Goal: Task Accomplishment & Management: Manage account settings

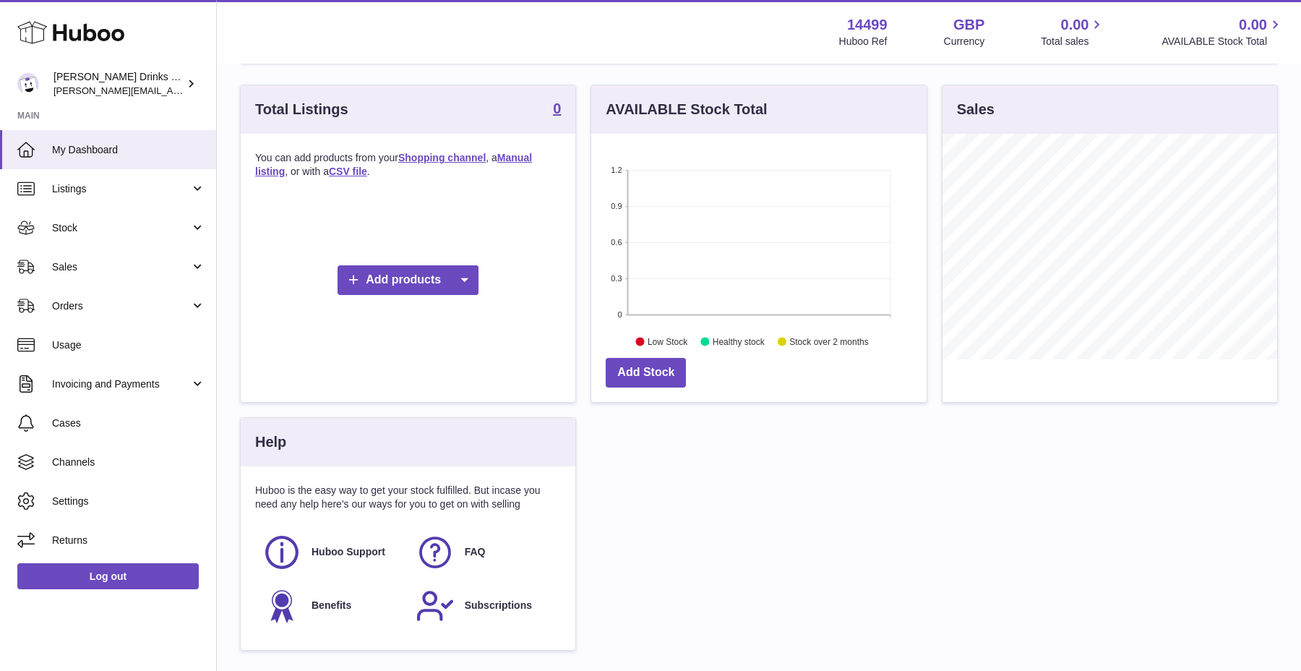
scroll to position [187, 0]
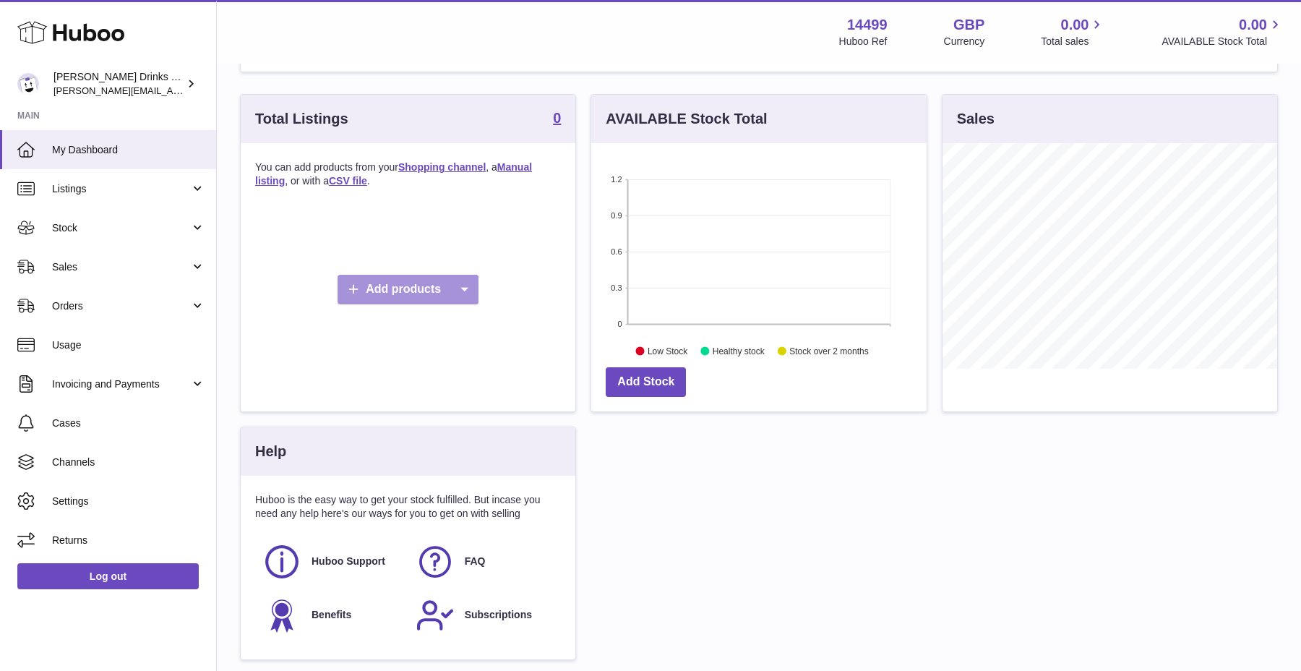
click at [468, 293] on icon at bounding box center [464, 290] width 29 height 30
click at [472, 320] on link "Shopping channel" at bounding box center [490, 324] width 109 height 31
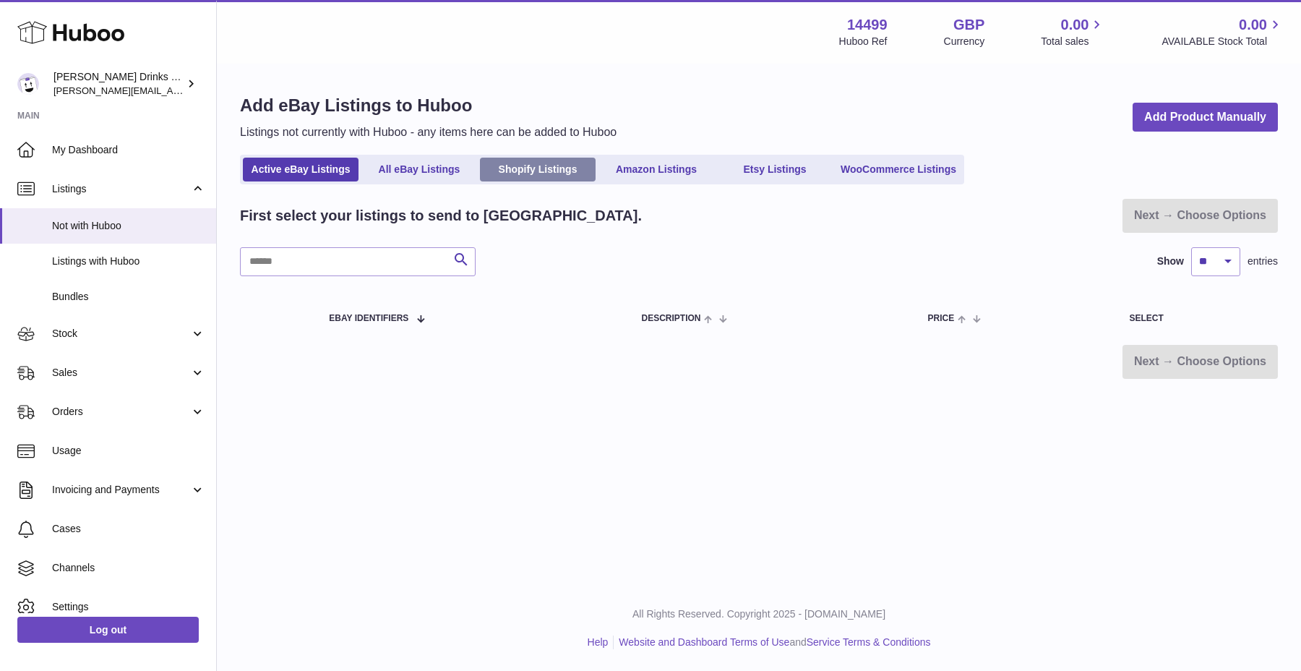
click at [513, 177] on link "Shopify Listings" at bounding box center [538, 170] width 116 height 24
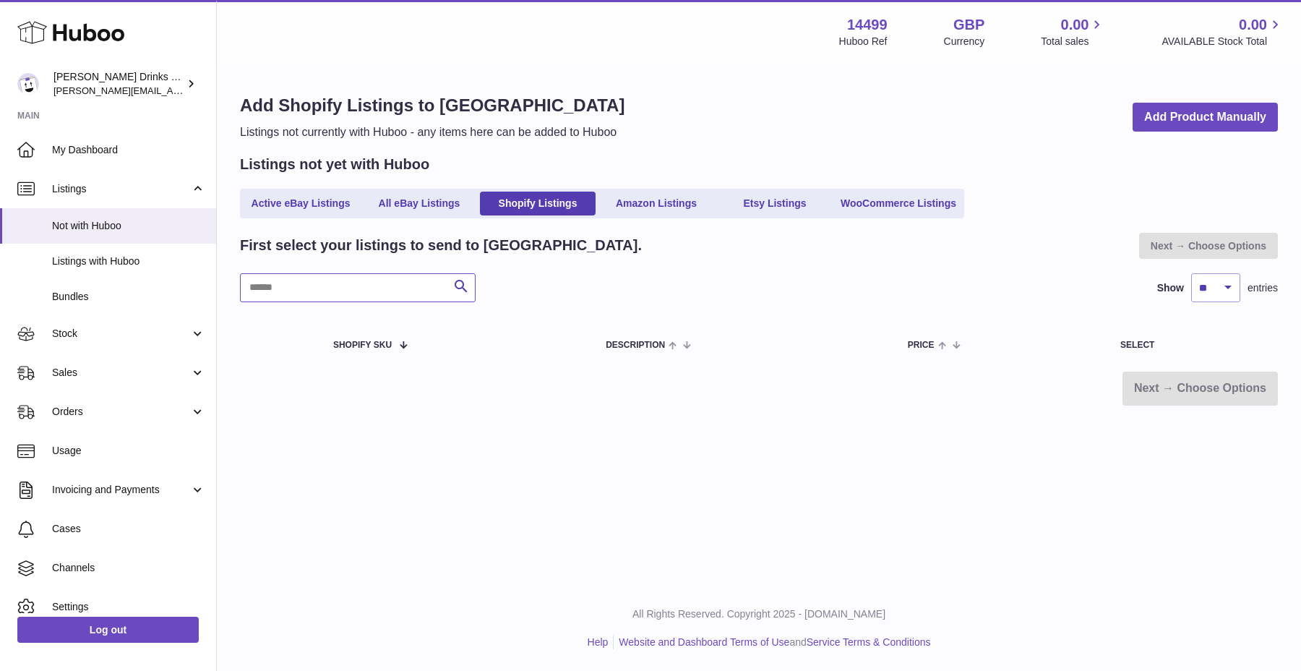
click at [436, 288] on input "text" at bounding box center [358, 287] width 236 height 29
type input "*"
click at [1159, 118] on link "Add Product Manually" at bounding box center [1205, 118] width 145 height 30
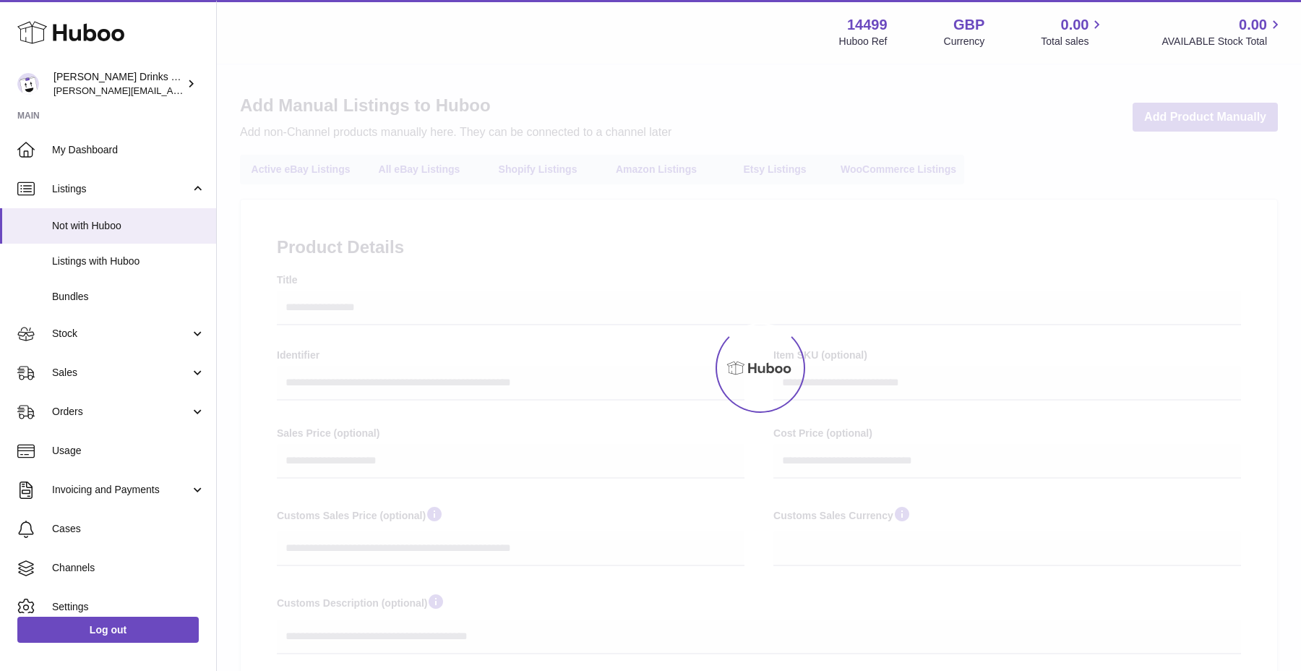
select select
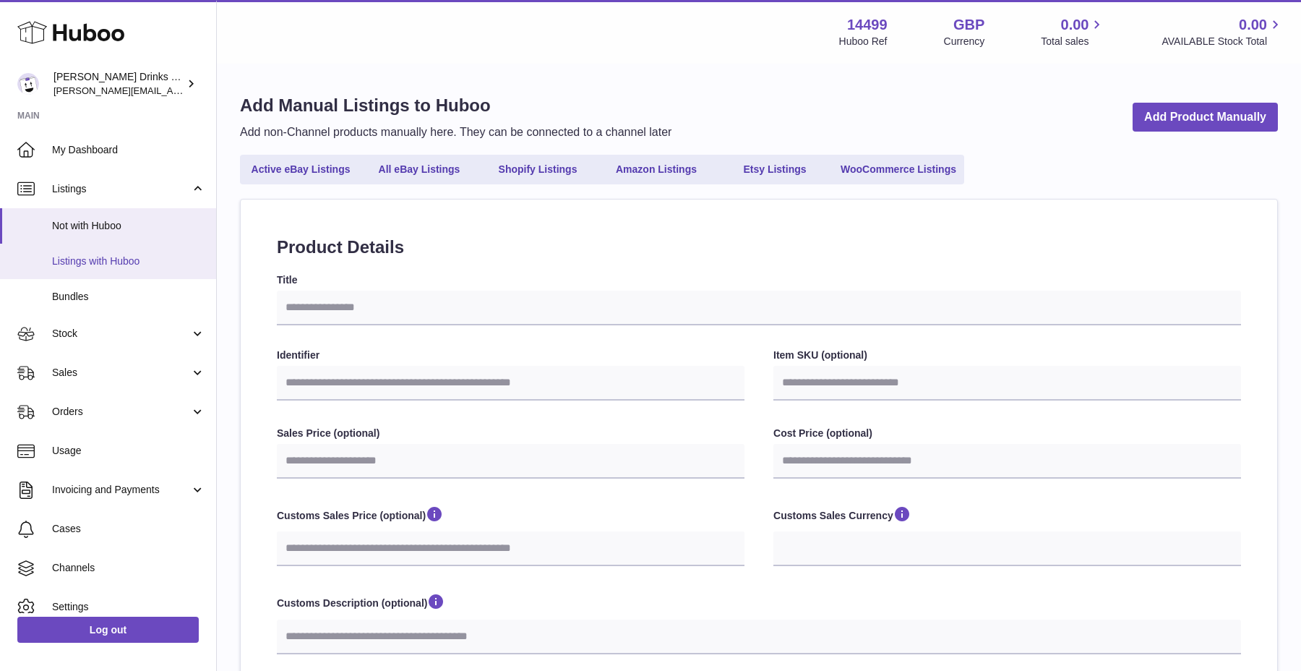
click at [134, 264] on span "Listings with Huboo" at bounding box center [128, 261] width 153 height 14
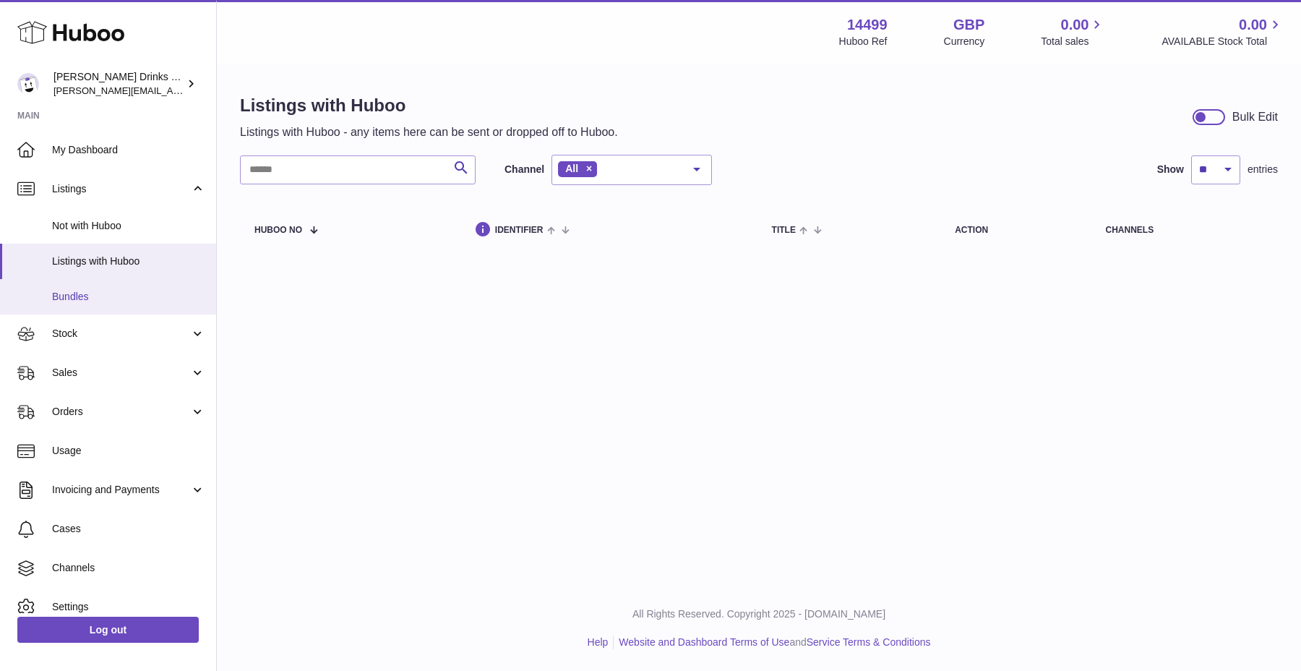
click at [126, 287] on link "Bundles" at bounding box center [108, 296] width 216 height 35
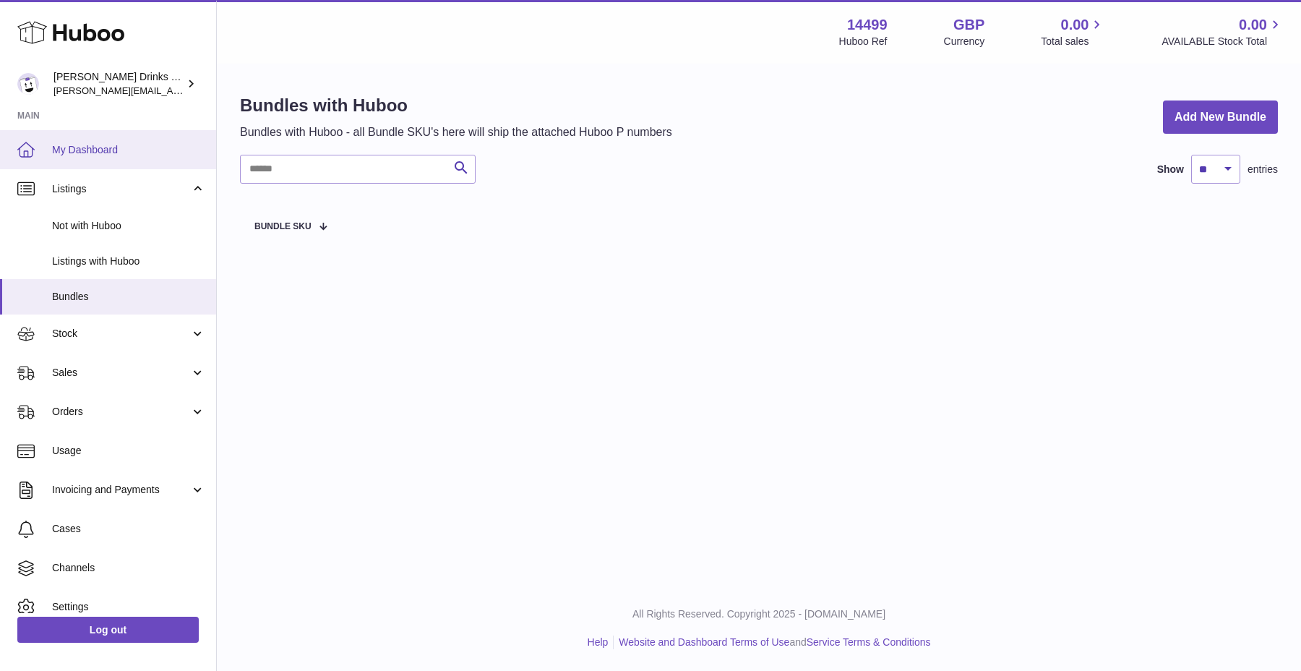
click at [129, 148] on span "My Dashboard" at bounding box center [128, 150] width 153 height 14
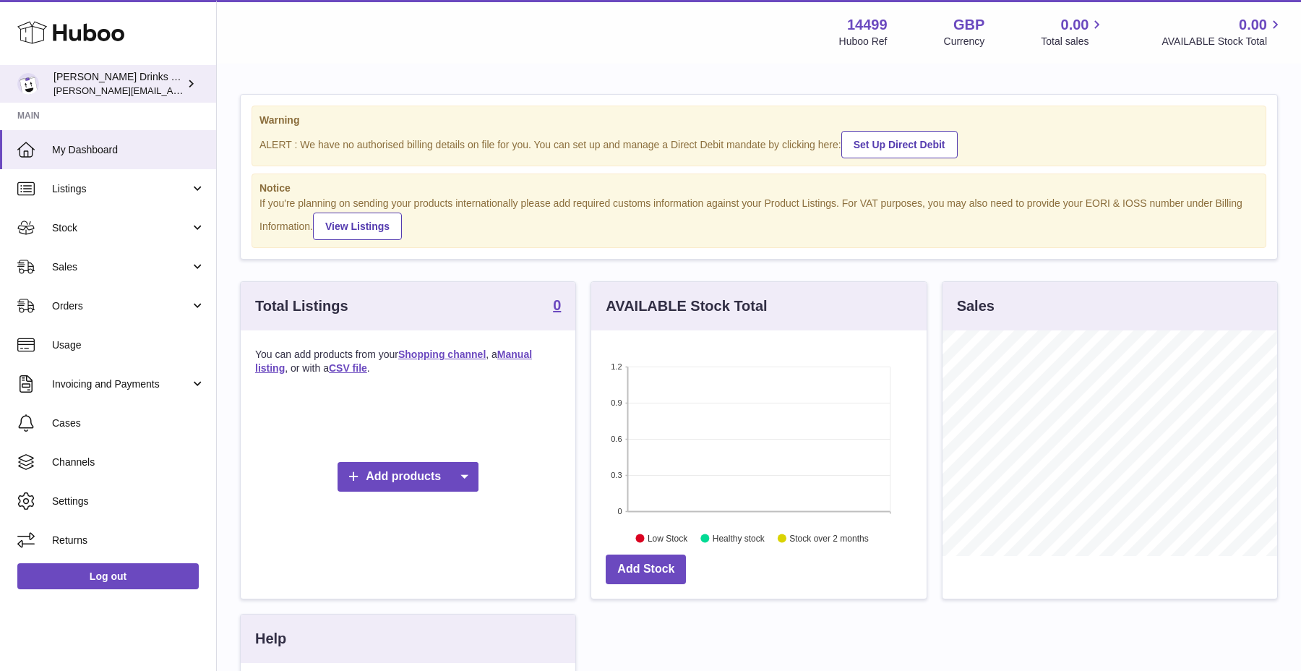
click at [152, 82] on div "[PERSON_NAME] Drinks LTD (t/a Zooz) [PERSON_NAME][EMAIL_ADDRESS][DOMAIN_NAME]" at bounding box center [118, 83] width 130 height 27
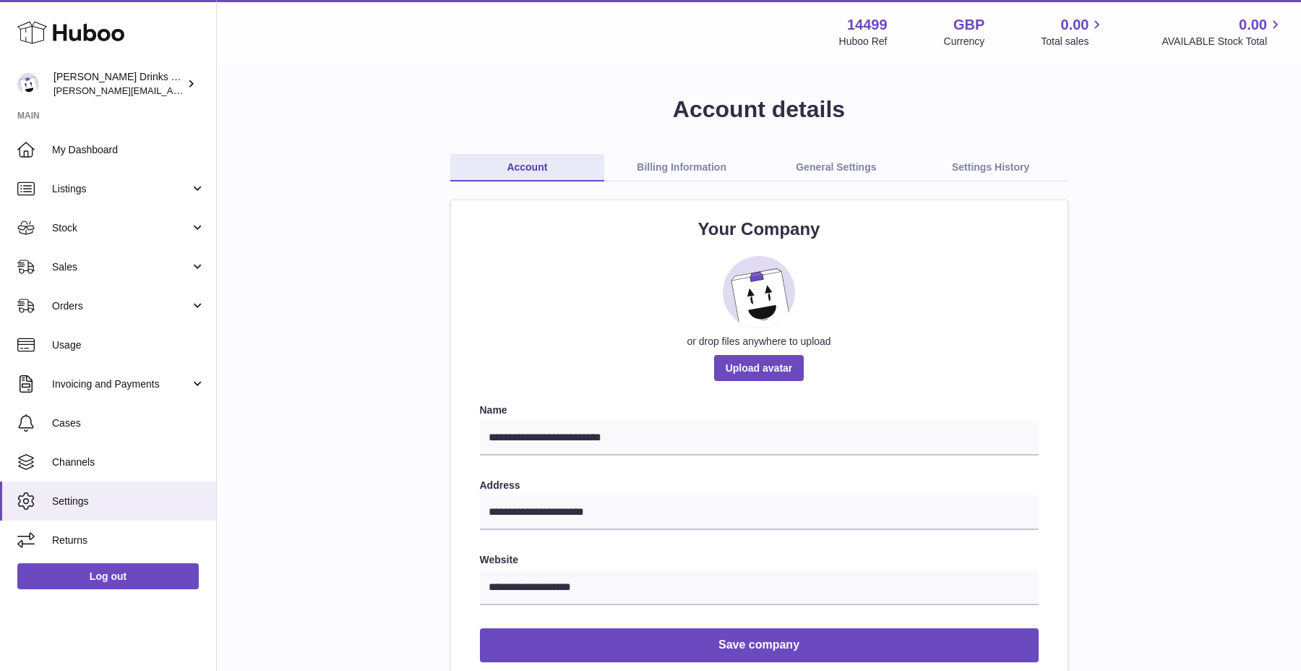
click at [149, 124] on strong "Main" at bounding box center [108, 120] width 216 height 20
click at [145, 138] on link "My Dashboard" at bounding box center [108, 149] width 216 height 39
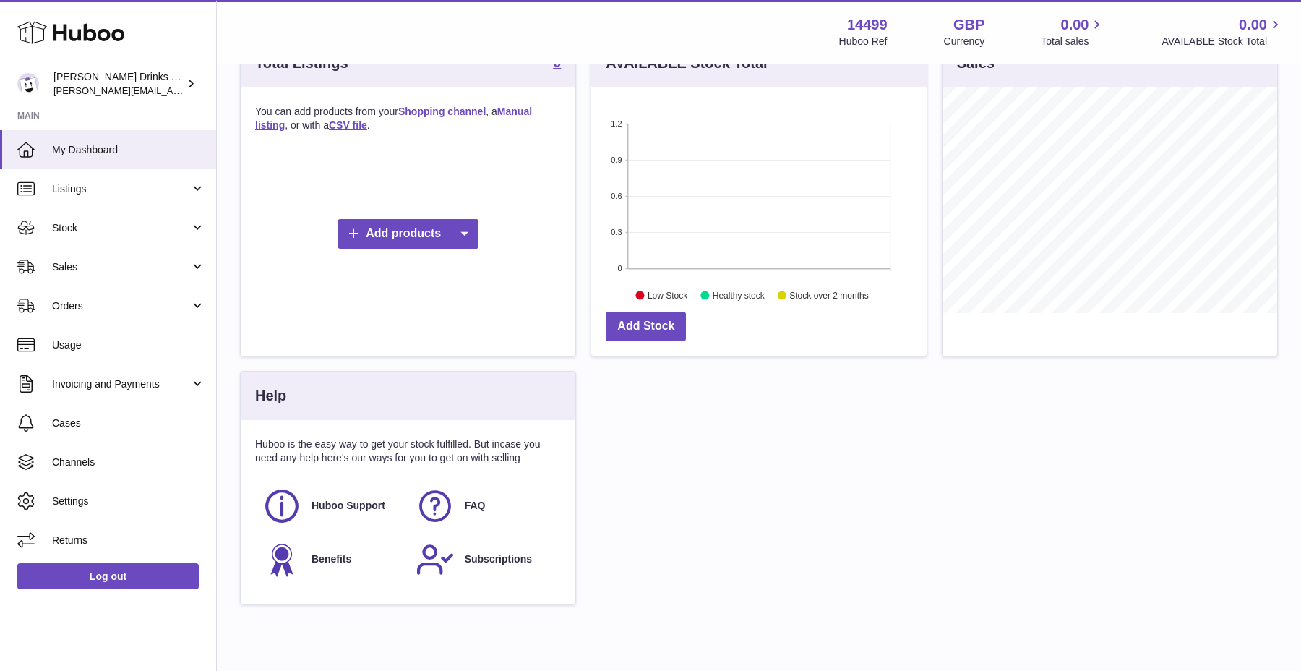
scroll to position [271, 0]
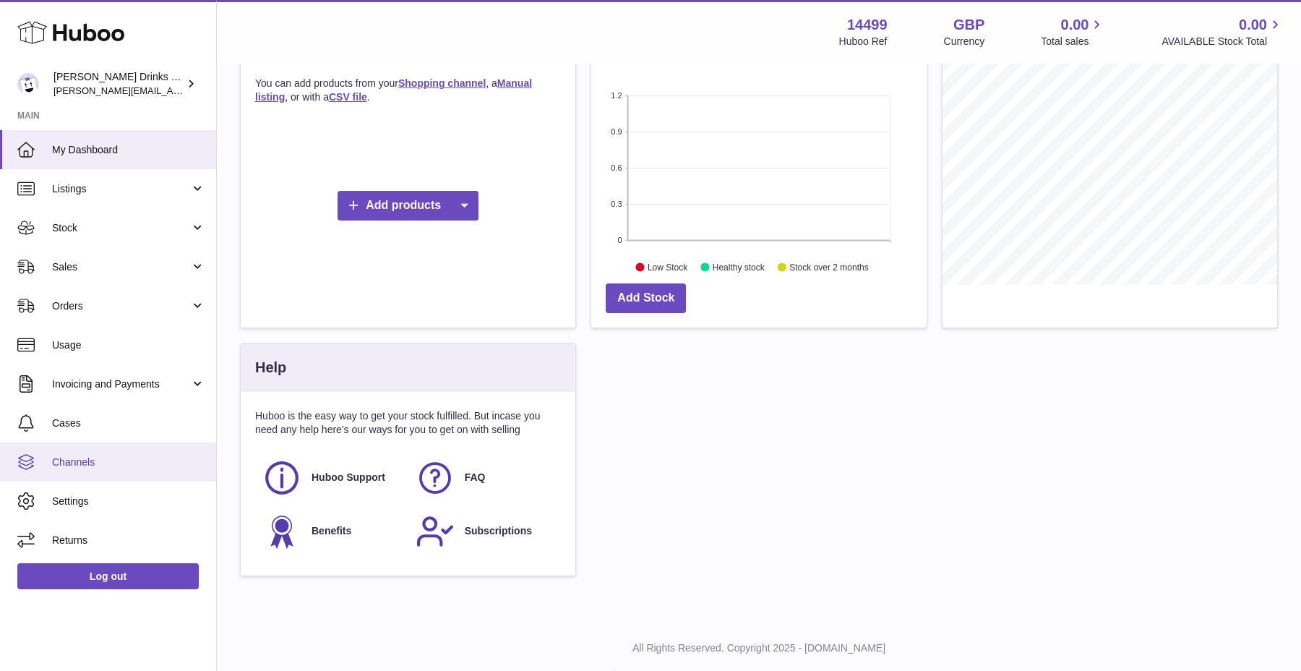
click at [111, 455] on span "Channels" at bounding box center [128, 462] width 153 height 14
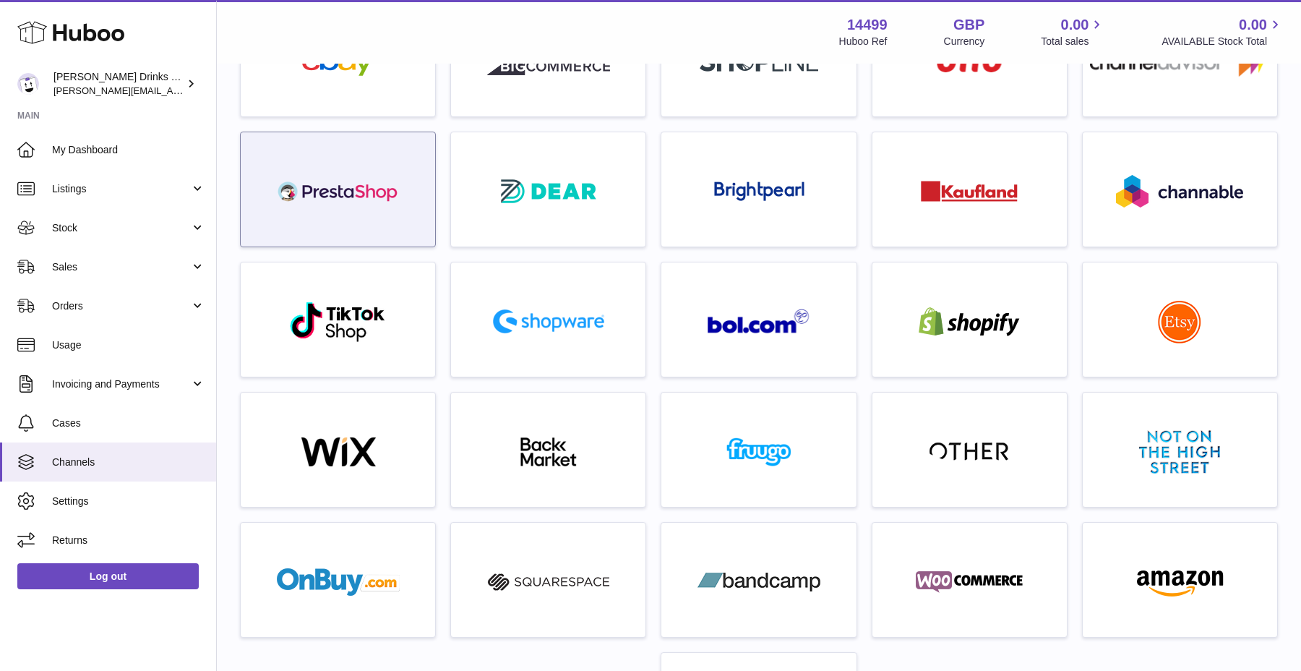
scroll to position [158, 0]
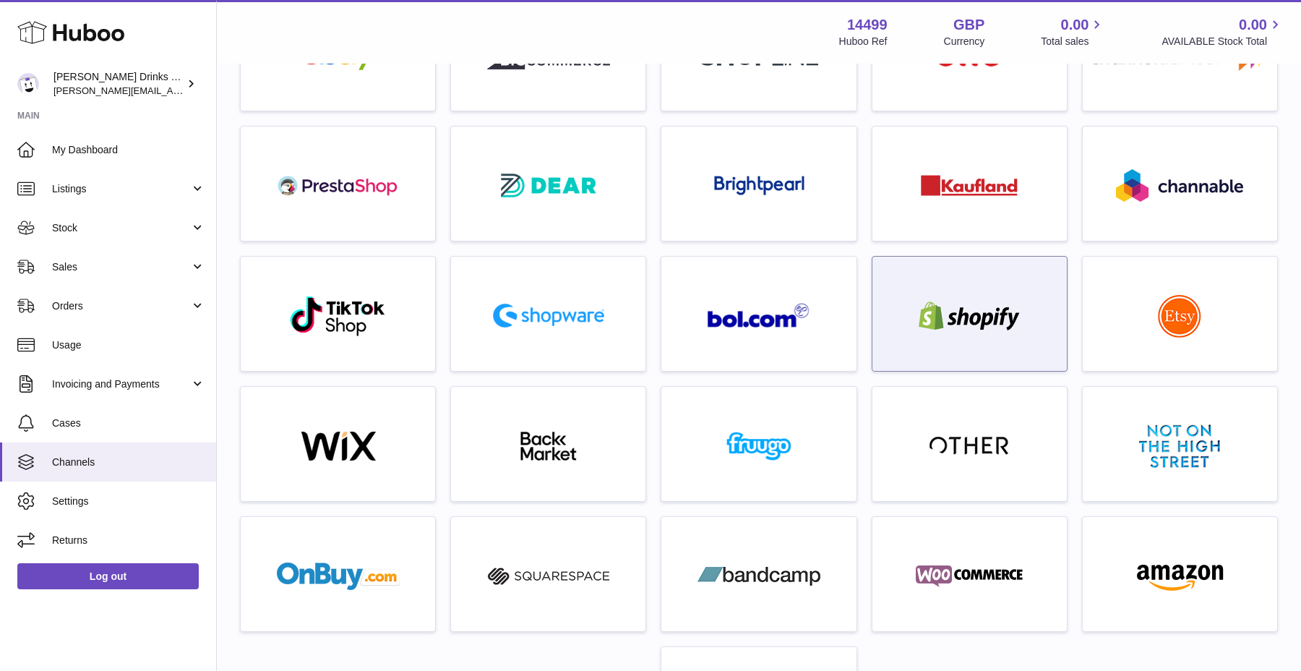
click at [906, 300] on div at bounding box center [970, 317] width 180 height 93
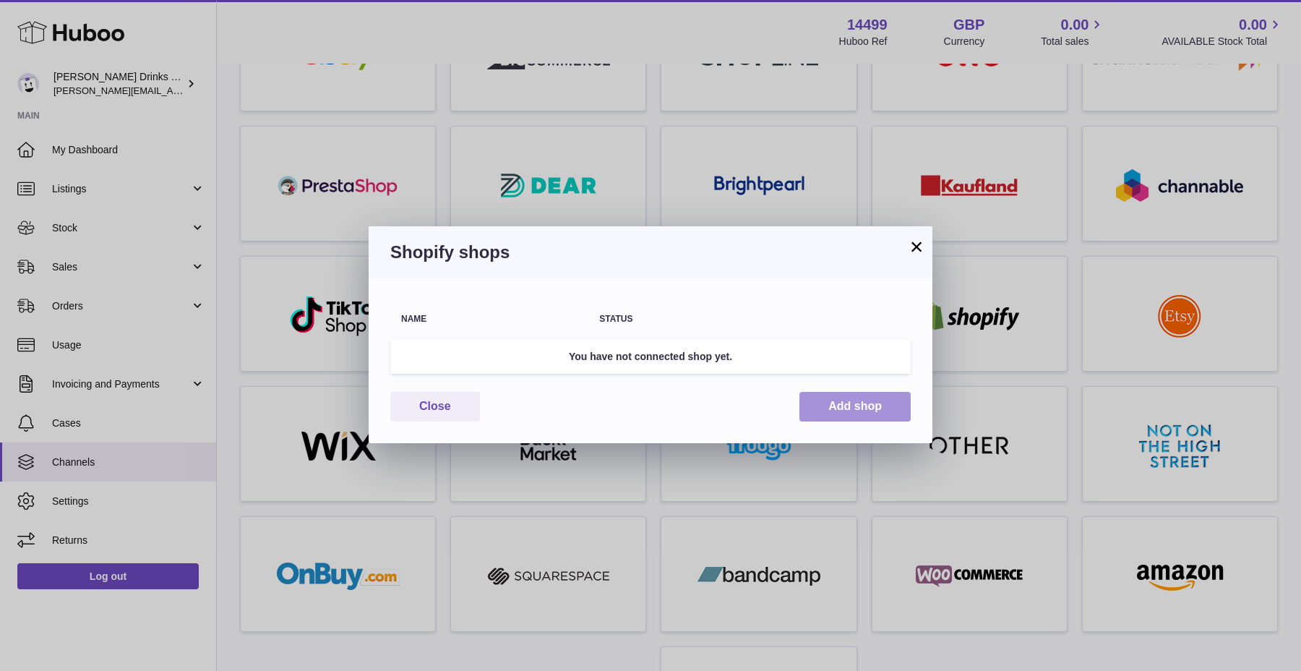
click at [828, 407] on button "Add shop" at bounding box center [854, 407] width 111 height 30
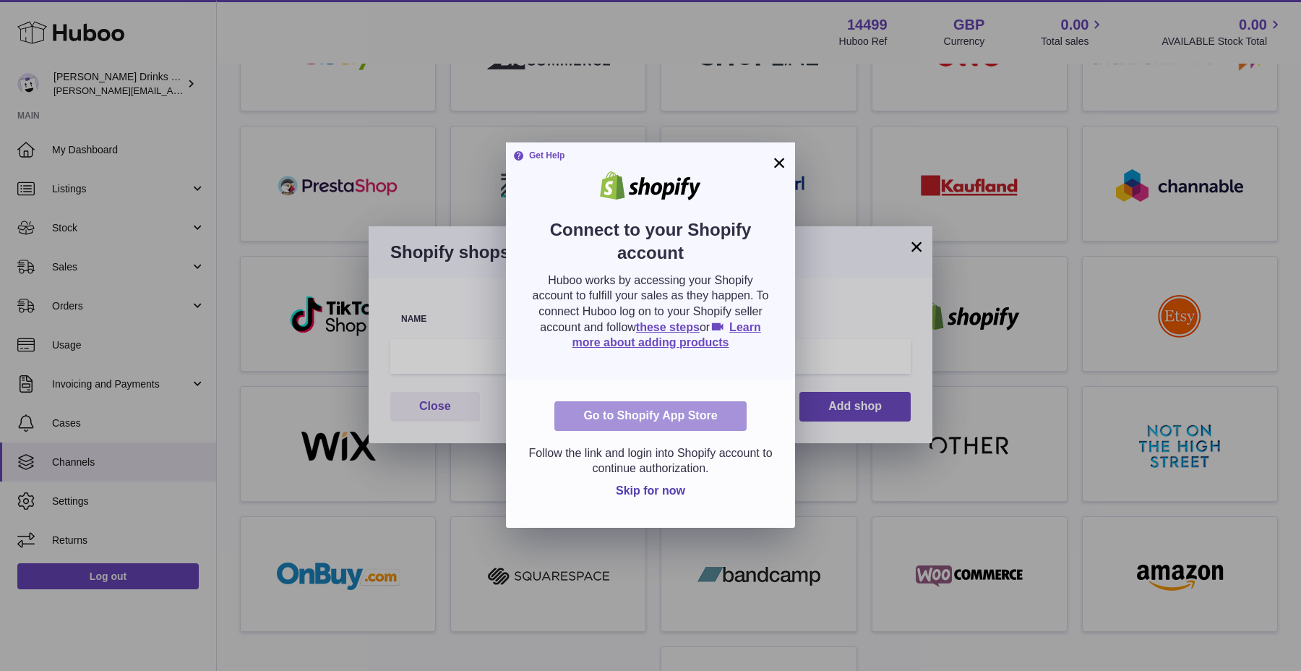
click at [689, 408] on link "Go to Shopify App Store" at bounding box center [650, 416] width 192 height 30
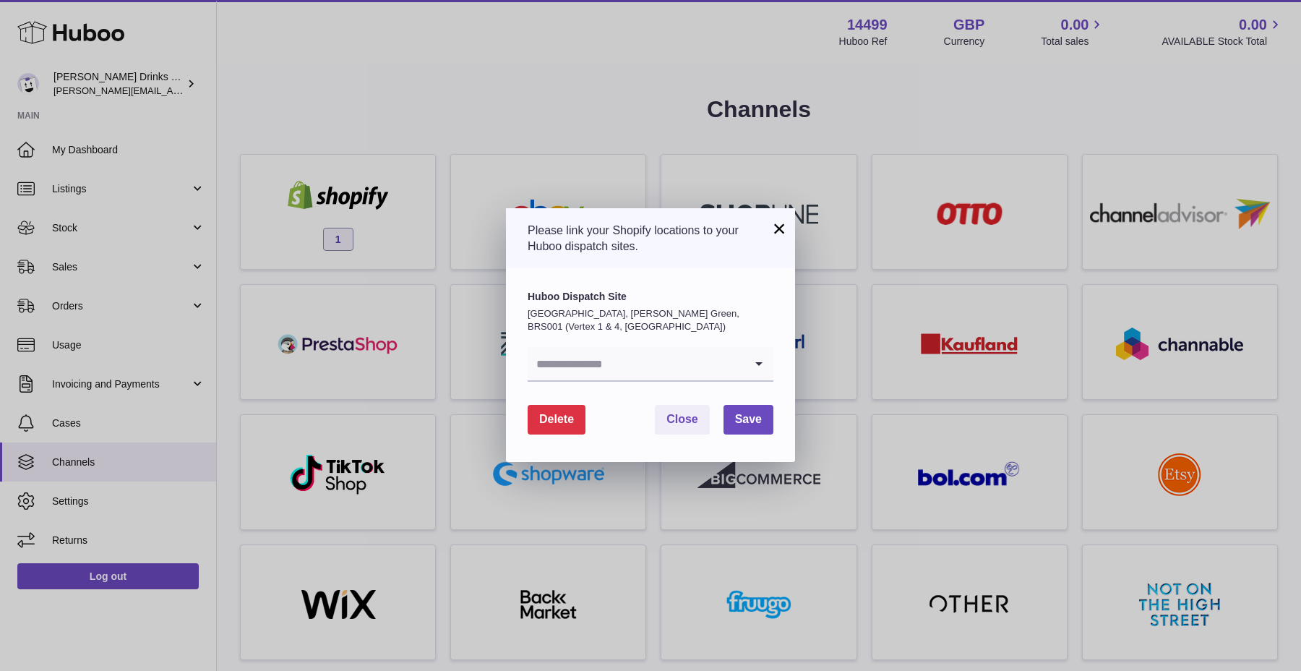
click at [643, 370] on input "Search for option" at bounding box center [636, 363] width 217 height 33
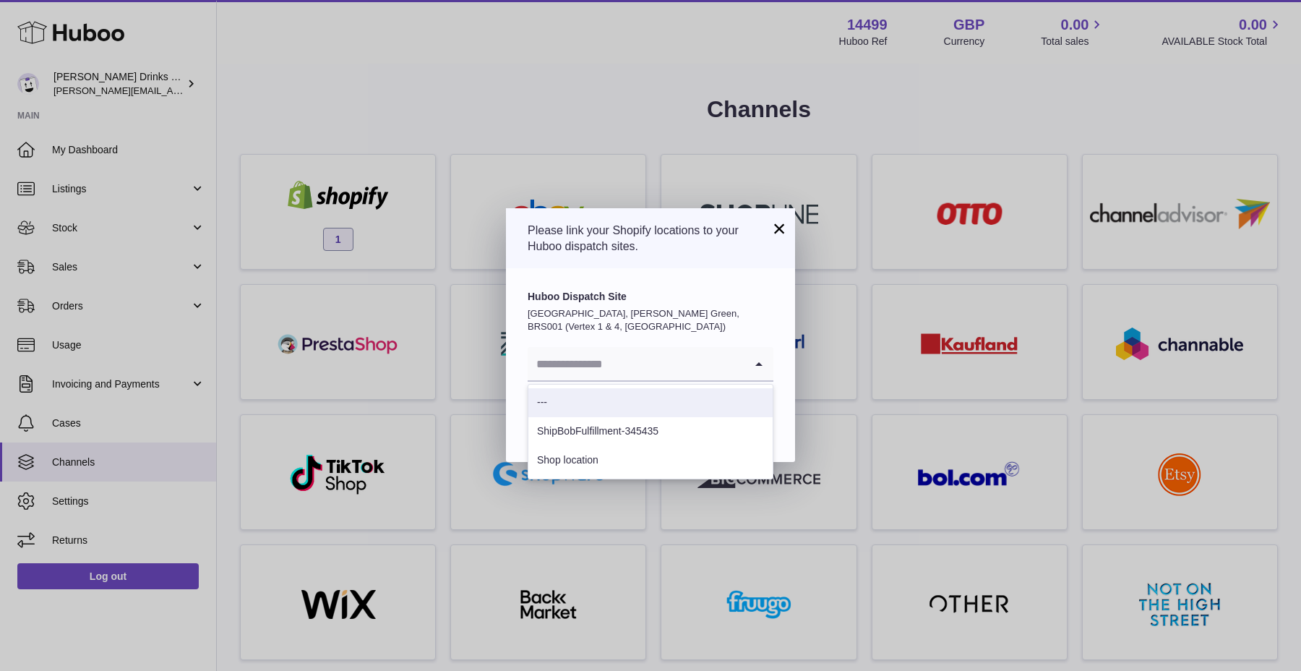
click at [664, 377] on input "Search for option" at bounding box center [636, 363] width 217 height 33
click at [633, 314] on p "[GEOGRAPHIC_DATA], [PERSON_NAME] Green, BRS001 (Vertex 1 & 4, [GEOGRAPHIC_DATA])" at bounding box center [651, 319] width 246 height 25
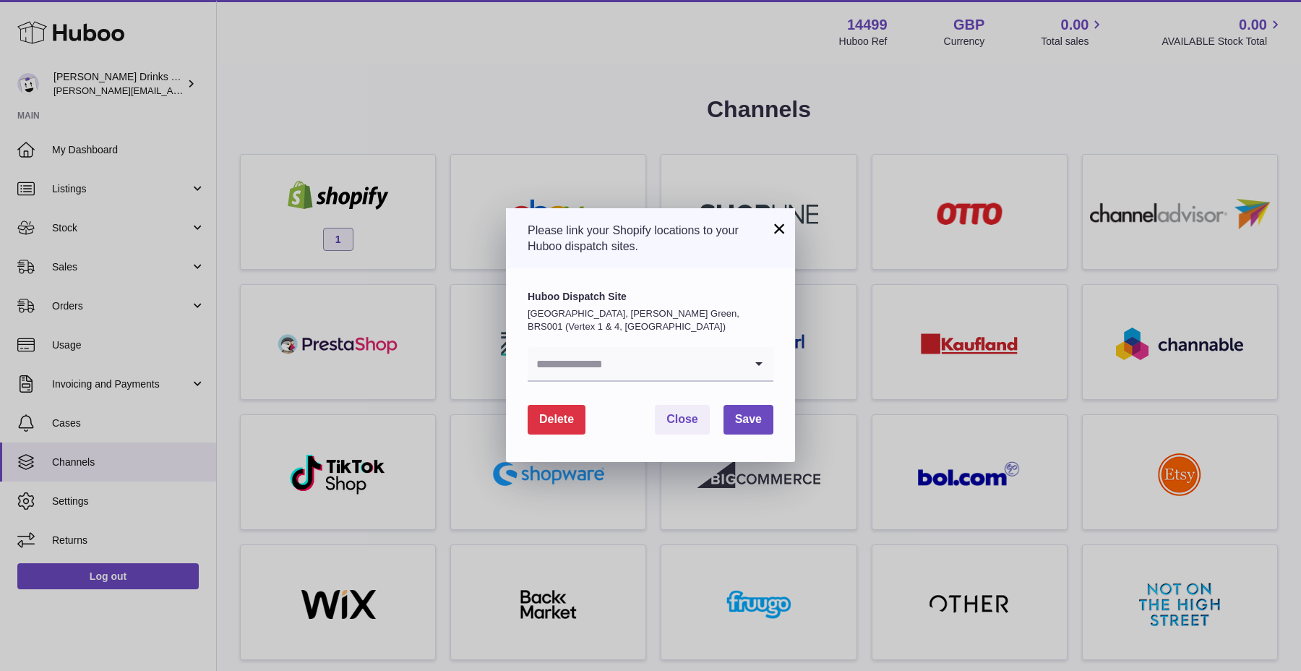
click at [760, 360] on icon "Search for option" at bounding box center [758, 363] width 29 height 33
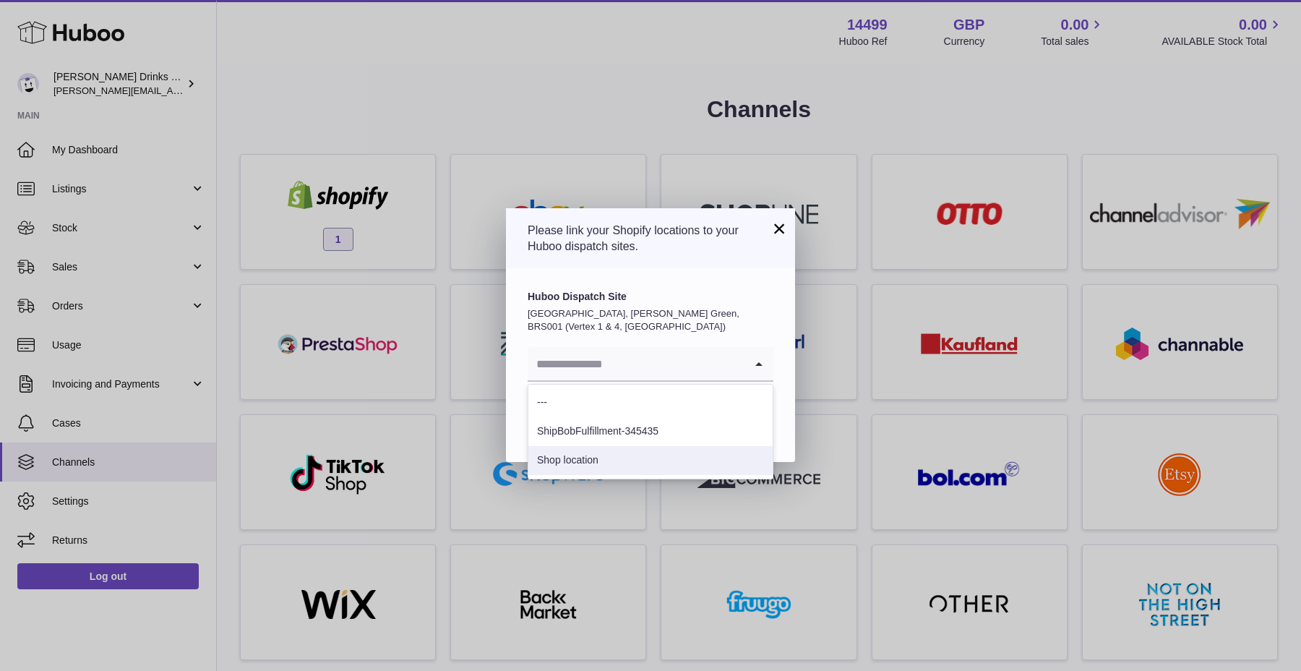
click at [676, 457] on li "Shop location" at bounding box center [650, 460] width 244 height 29
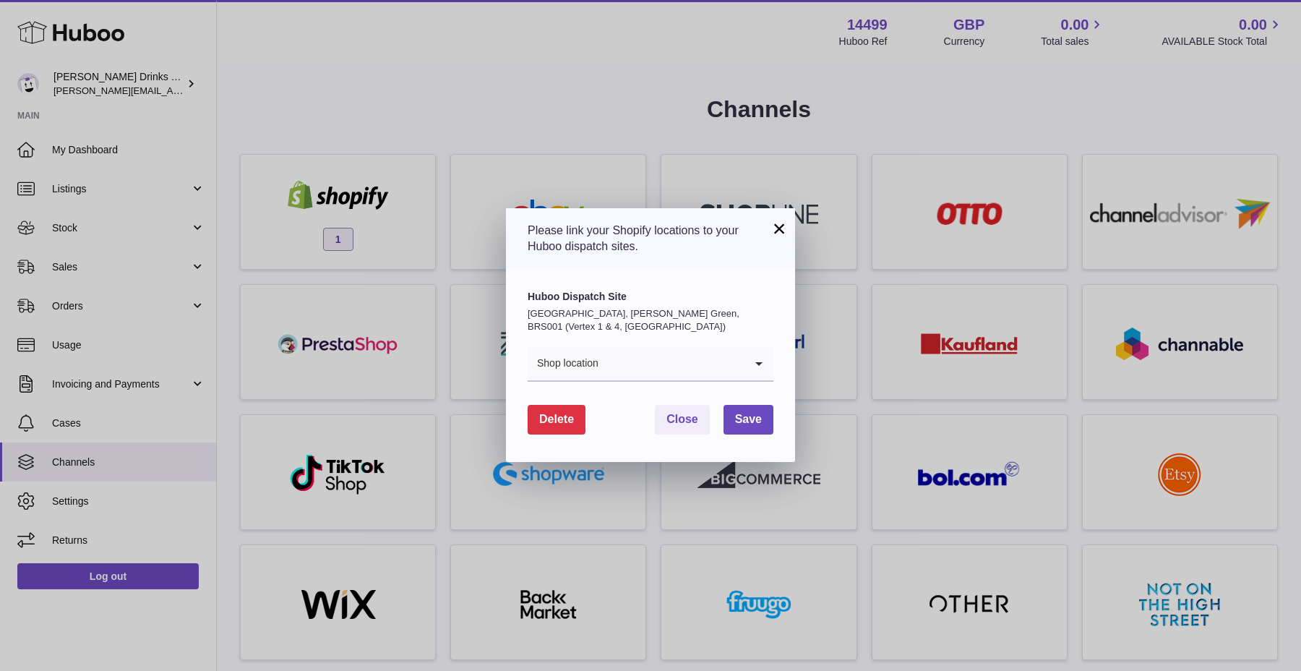
click at [756, 361] on icon "Search for option" at bounding box center [758, 363] width 29 height 33
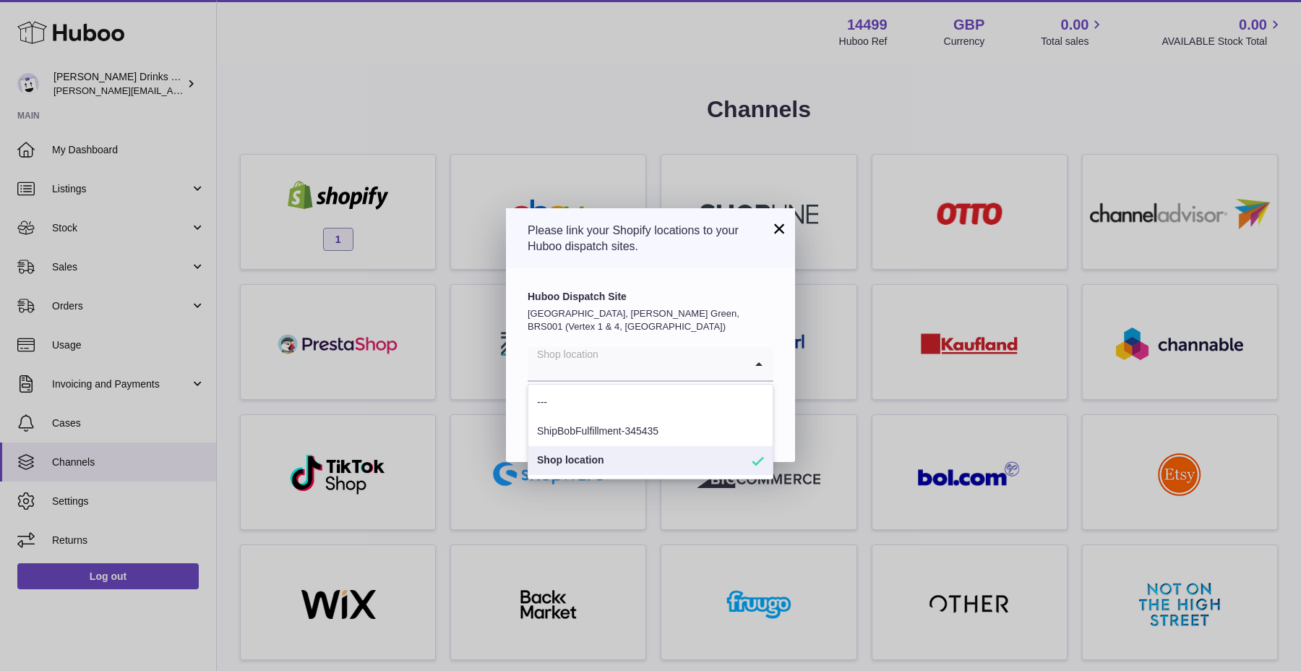
click at [667, 466] on li "Shop location" at bounding box center [650, 460] width 244 height 29
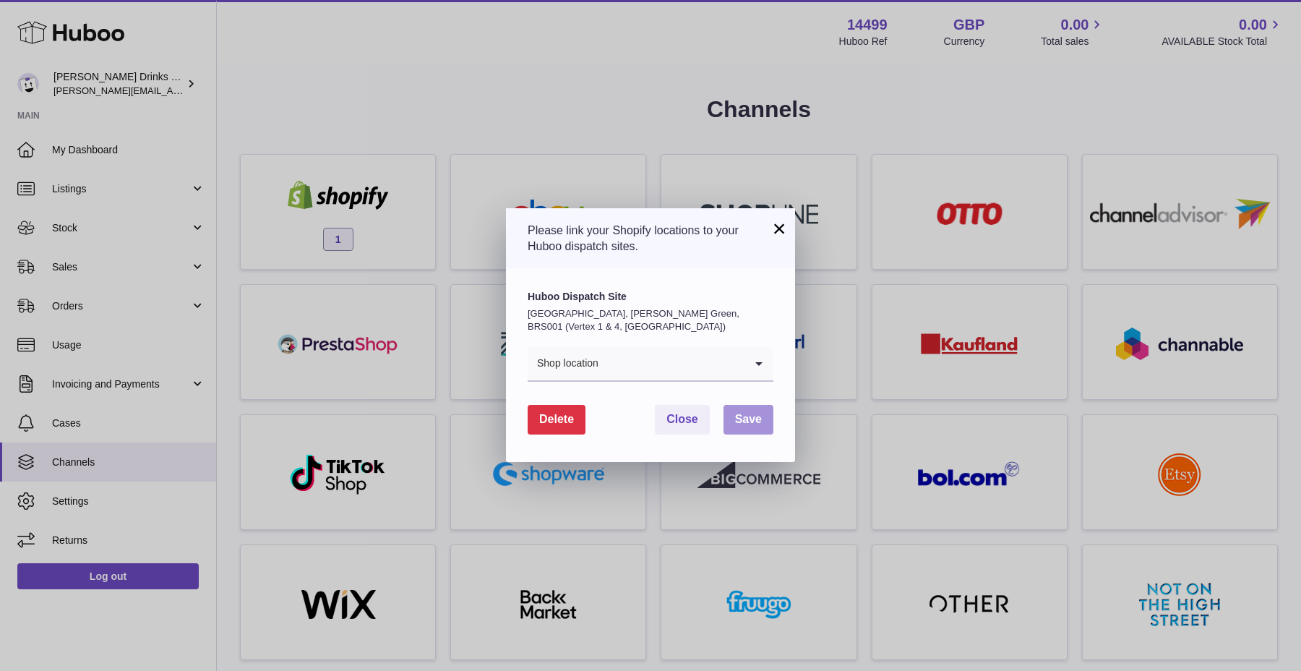
click at [739, 417] on span "Save" at bounding box center [748, 419] width 27 height 12
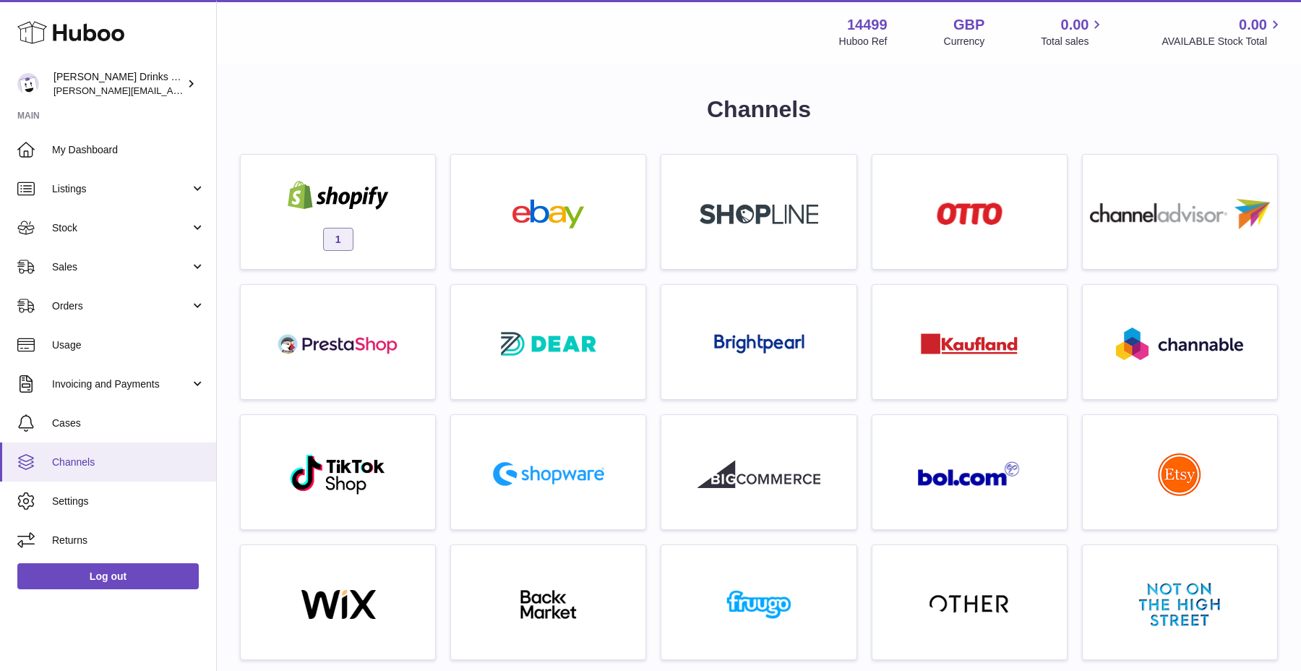
click at [88, 450] on link "Channels" at bounding box center [108, 461] width 216 height 39
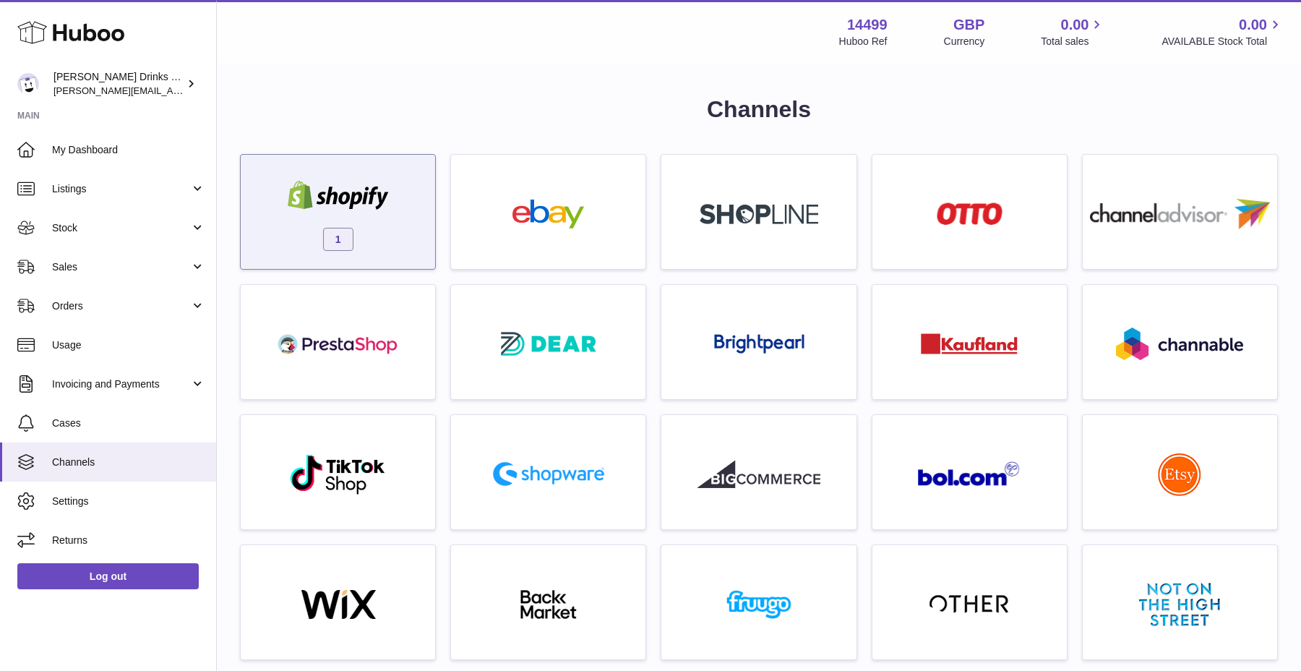
click at [372, 197] on img at bounding box center [338, 195] width 123 height 29
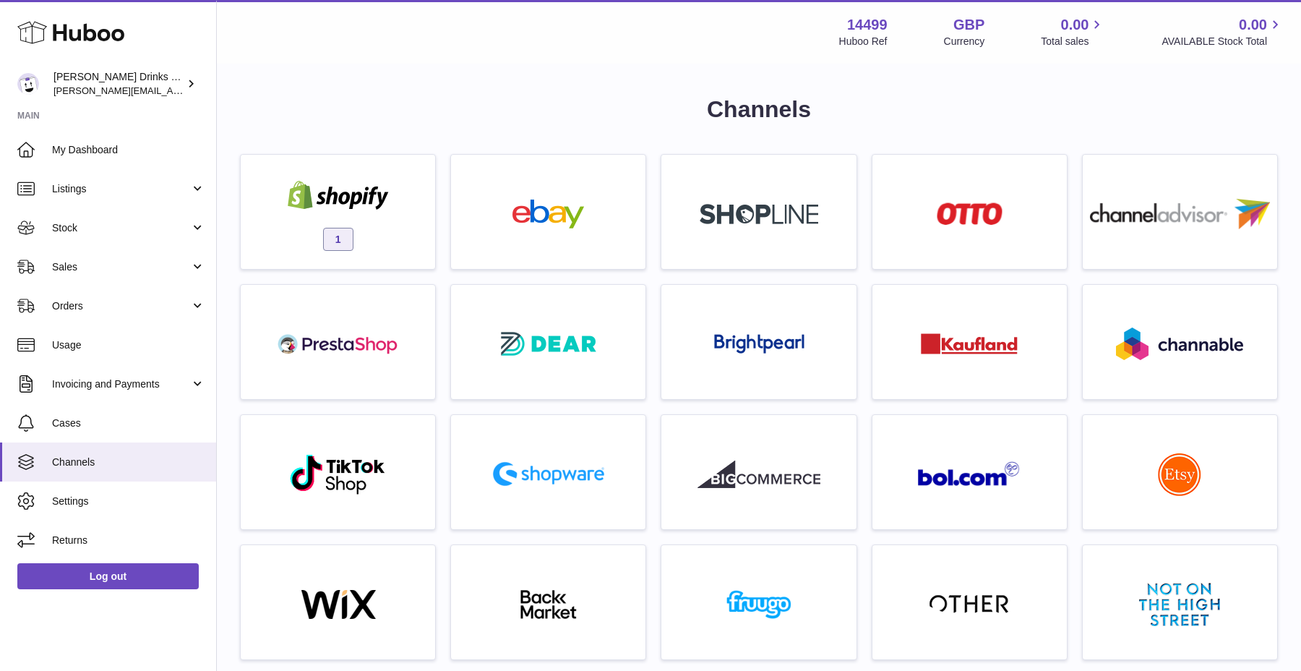
click at [372, 197] on img at bounding box center [338, 195] width 123 height 29
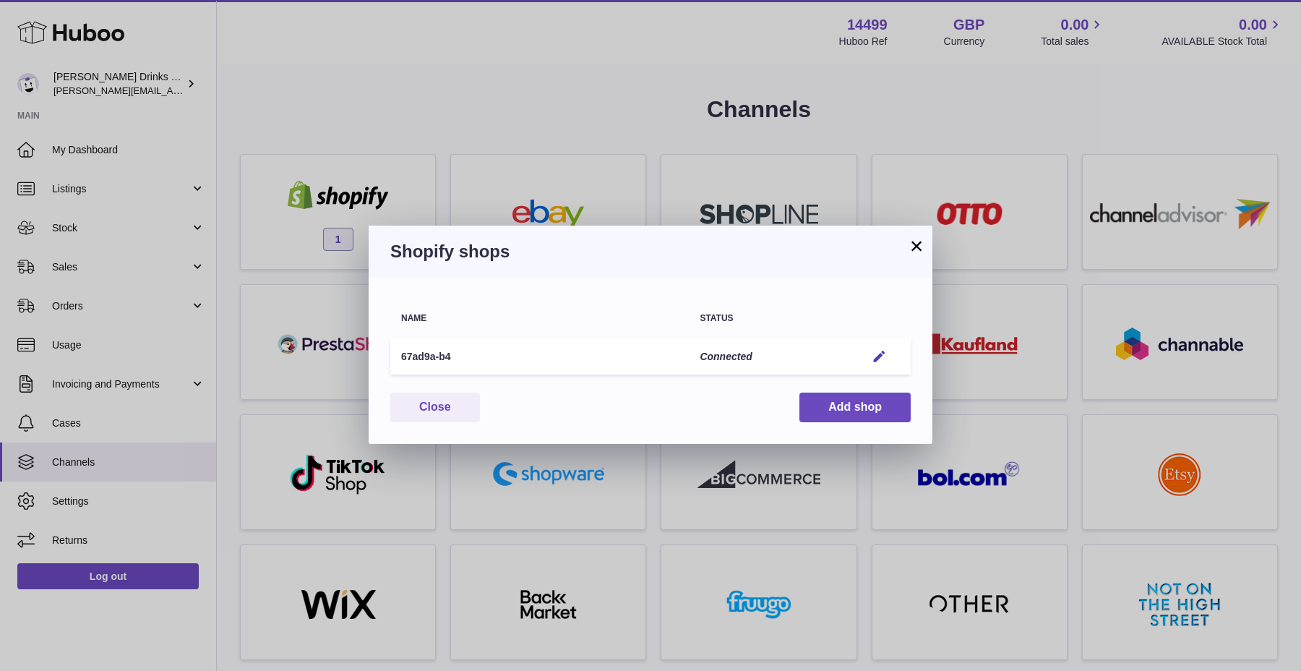
click at [372, 197] on div "× Shopify shops Name Status 67ad9a-b4 Connected Edit You have not connected sho…" at bounding box center [650, 335] width 1301 height 671
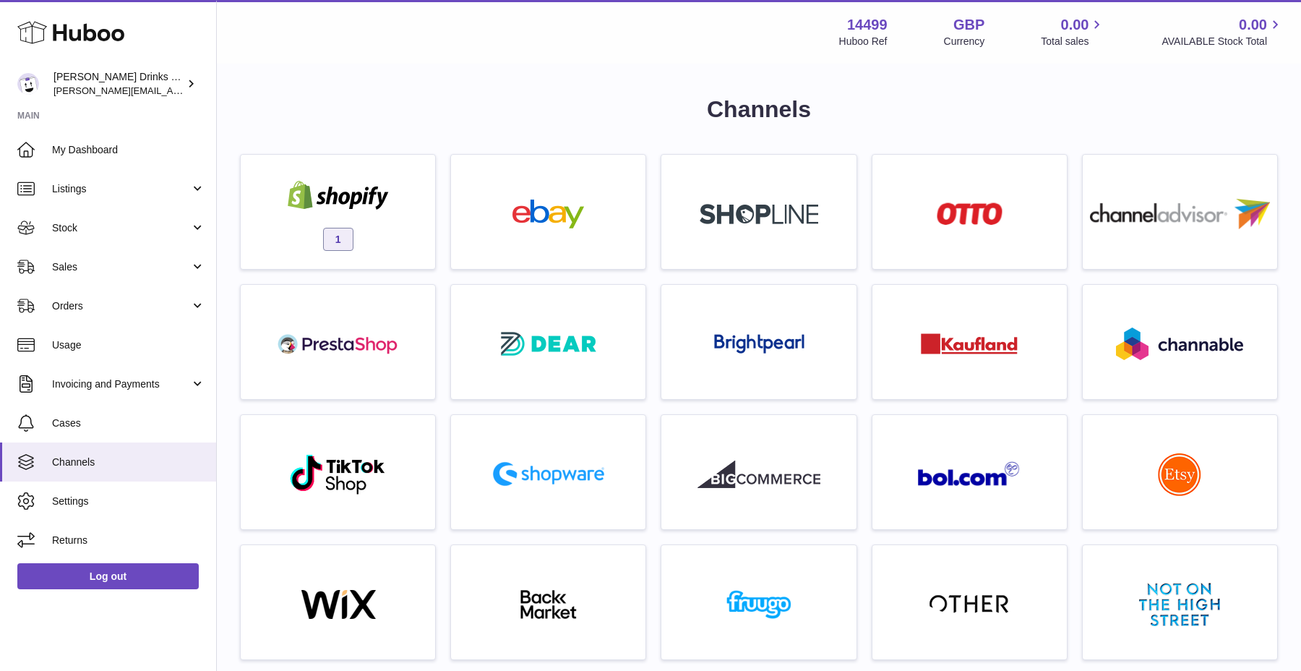
click at [372, 197] on img at bounding box center [338, 195] width 123 height 29
